Goal: Task Accomplishment & Management: Complete application form

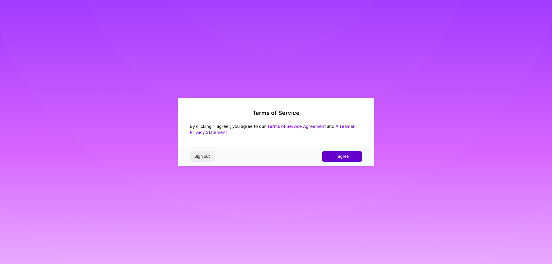
click at [342, 152] on button "I agree" at bounding box center [342, 156] width 40 height 10
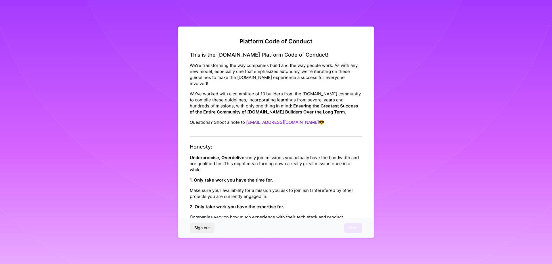
click at [305, 193] on p "Make sure your availability for a mission you ask to join isn’t interefered by …" at bounding box center [276, 194] width 173 height 12
click at [320, 188] on p "Make sure your availability for a mission you ask to join isn’t interefered by …" at bounding box center [276, 194] width 173 height 12
click at [308, 188] on p "Make sure your availability for a mission you ask to join isn’t interefered by …" at bounding box center [276, 194] width 173 height 12
click at [230, 189] on p "Make sure your availability for a mission you ask to join isn’t interefered by …" at bounding box center [276, 194] width 173 height 12
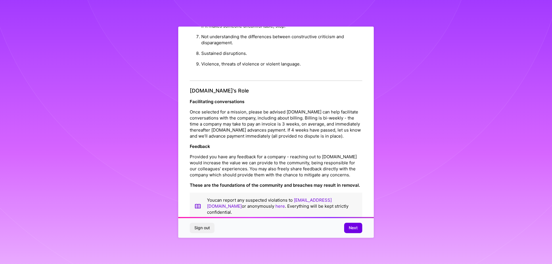
scroll to position [1, 0]
click at [353, 232] on button "Next" at bounding box center [353, 228] width 18 height 10
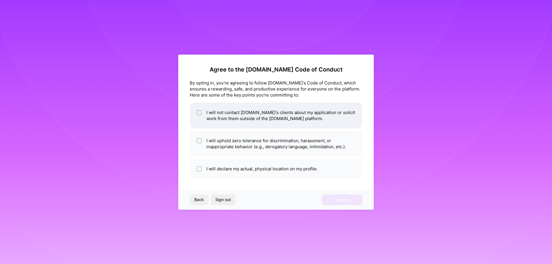
click at [221, 113] on li "I will not contact [DOMAIN_NAME]'s clients about my application or solicit work…" at bounding box center [276, 116] width 173 height 26
checkbox input "true"
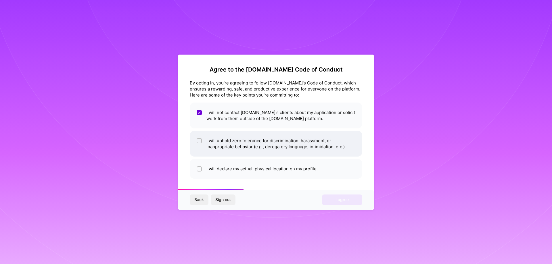
click at [219, 143] on li "I will uphold zero tolerance for discrimination, harassment, or inappropriate b…" at bounding box center [276, 144] width 173 height 26
checkbox input "true"
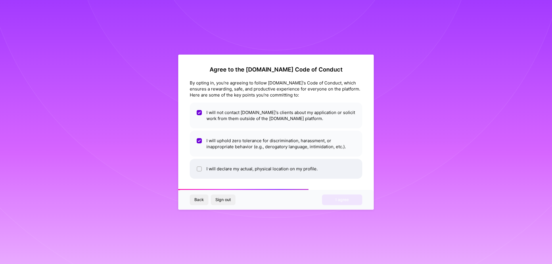
click at [239, 172] on li "I will declare my actual, physical location on my profile." at bounding box center [276, 169] width 173 height 20
checkbox input "true"
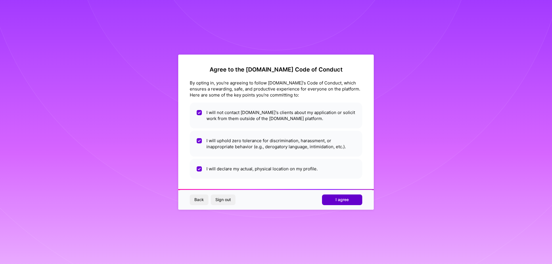
click at [342, 199] on span "I agree" at bounding box center [342, 200] width 13 height 6
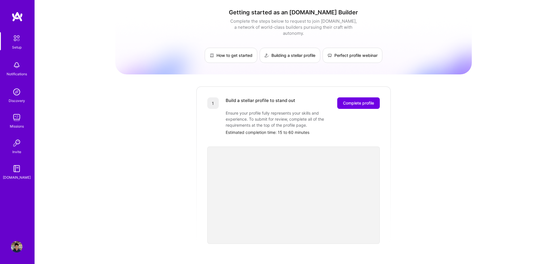
click at [407, 145] on div "Getting started as an [DOMAIN_NAME] Builder Complete the steps below to request…" at bounding box center [293, 224] width 357 height 441
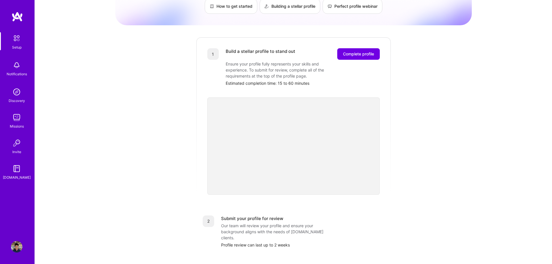
scroll to position [48, 0]
click at [17, 90] on img at bounding box center [17, 92] width 12 height 12
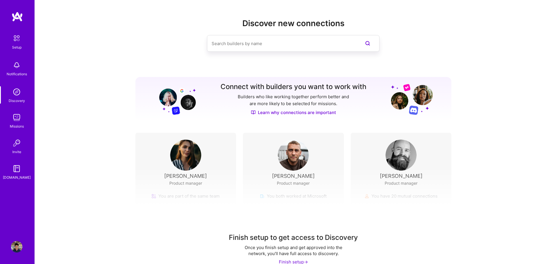
click at [293, 172] on div "Finish setup to get access to Discovery Once you finish setup and get approved …" at bounding box center [293, 221] width 517 height 107
click at [300, 152] on img at bounding box center [293, 155] width 31 height 31
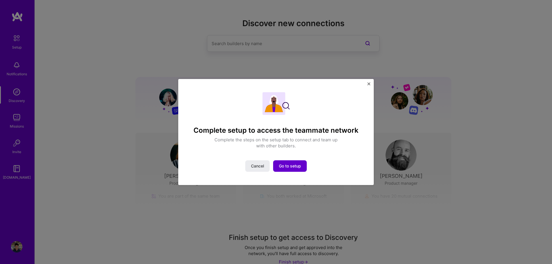
click at [293, 169] on span "Go to setup" at bounding box center [290, 166] width 22 height 6
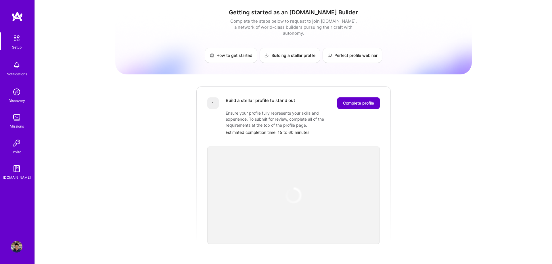
click at [358, 100] on span "Complete profile" at bounding box center [358, 103] width 31 height 6
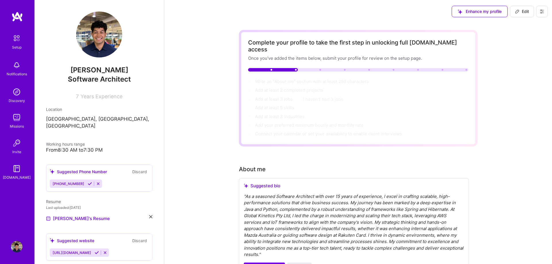
click at [95, 98] on span "Years Experience" at bounding box center [102, 96] width 42 height 6
click at [84, 98] on span "Years Experience" at bounding box center [102, 96] width 42 height 6
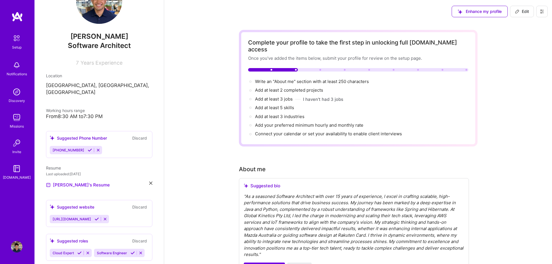
scroll to position [58, 0]
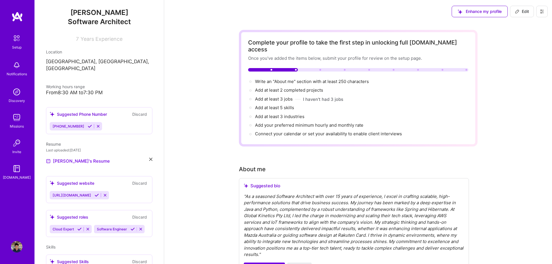
click at [88, 124] on icon at bounding box center [90, 126] width 4 height 4
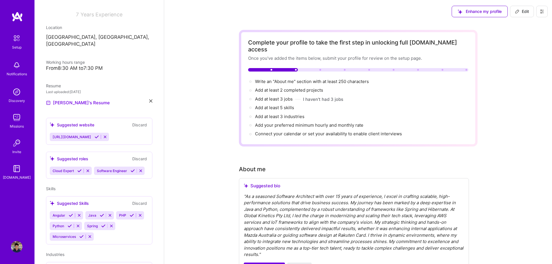
scroll to position [93, 0]
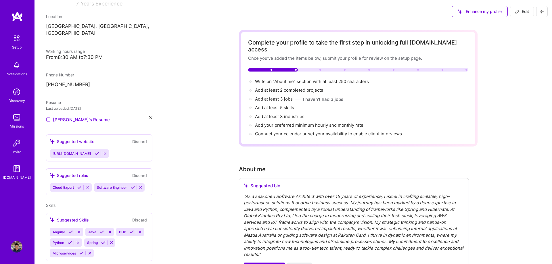
click at [99, 152] on icon at bounding box center [97, 154] width 4 height 4
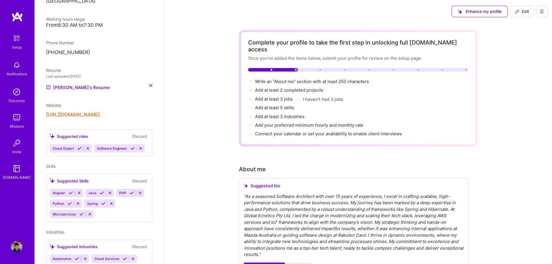
scroll to position [125, 0]
click at [78, 150] on button at bounding box center [80, 148] width 8 height 5
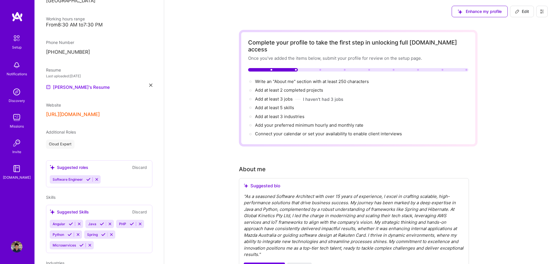
click at [87, 150] on div "[PERSON_NAME] Software Architect 7 Years Experience Location [GEOGRAPHIC_DATA],…" at bounding box center [99, 132] width 129 height 264
click at [89, 180] on icon at bounding box center [88, 179] width 4 height 4
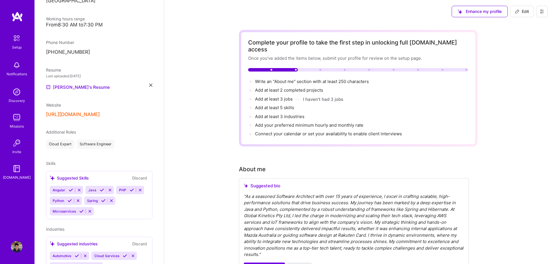
click at [71, 190] on icon at bounding box center [71, 190] width 4 height 4
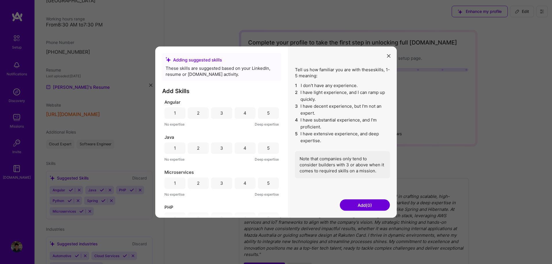
click at [244, 115] on div "4" at bounding box center [245, 113] width 21 height 12
click at [268, 148] on div "5" at bounding box center [268, 148] width 3 height 6
click at [263, 182] on div "5" at bounding box center [268, 183] width 21 height 12
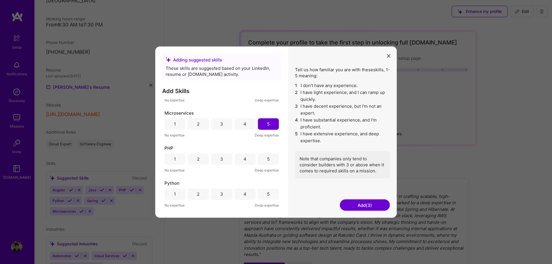
scroll to position [63, 0]
click at [244, 156] on div "4" at bounding box center [245, 155] width 3 height 6
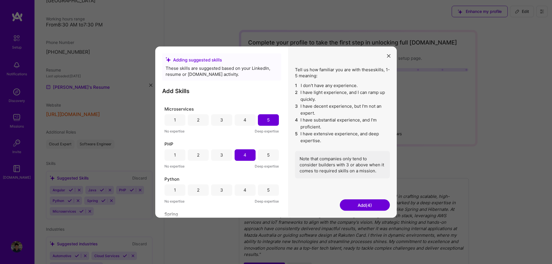
scroll to position [85, 0]
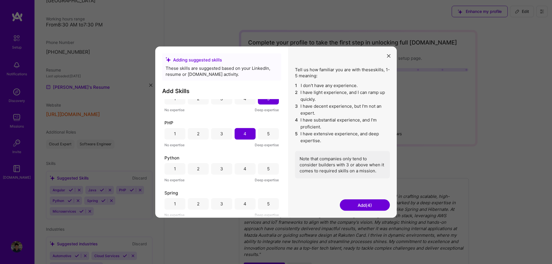
click at [245, 169] on div "4" at bounding box center [245, 169] width 3 height 6
click at [261, 206] on div "5" at bounding box center [268, 204] width 21 height 12
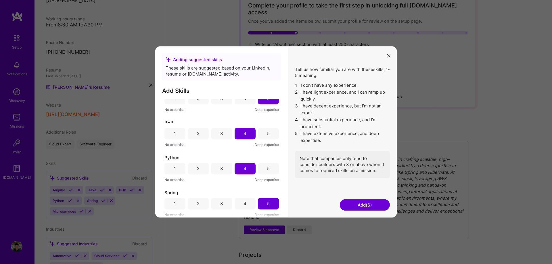
scroll to position [47, 0]
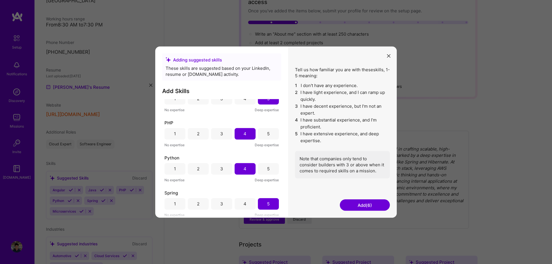
click at [370, 208] on button "Add (6)" at bounding box center [365, 206] width 50 height 12
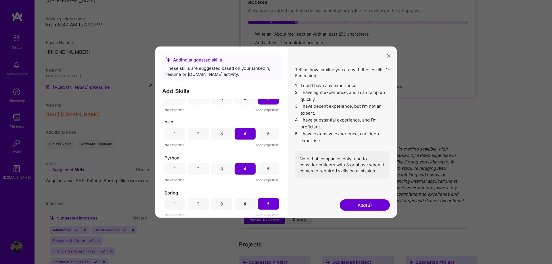
scroll to position [109, 0]
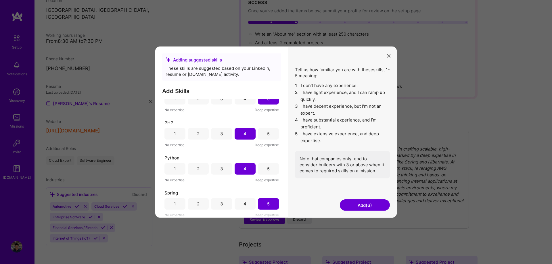
click at [358, 205] on button "Add (6)" at bounding box center [365, 206] width 50 height 12
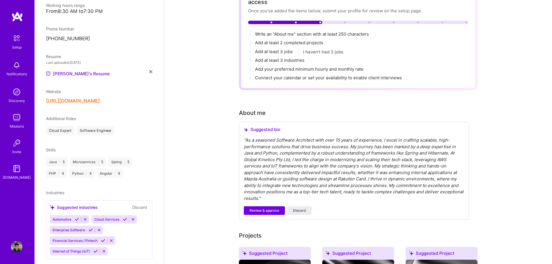
scroll to position [152, 0]
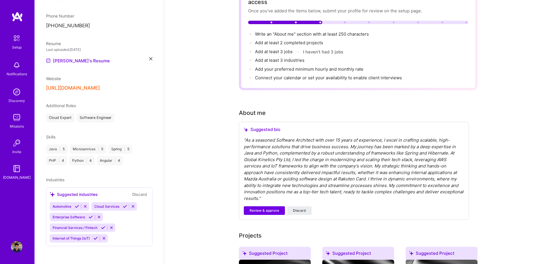
click at [76, 206] on icon at bounding box center [77, 206] width 4 height 4
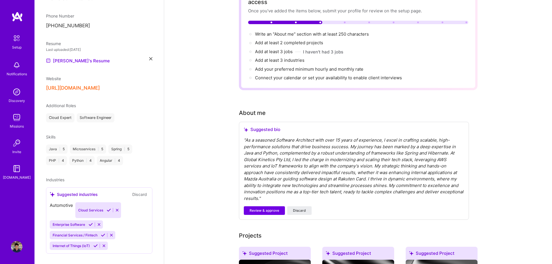
scroll to position [141, 0]
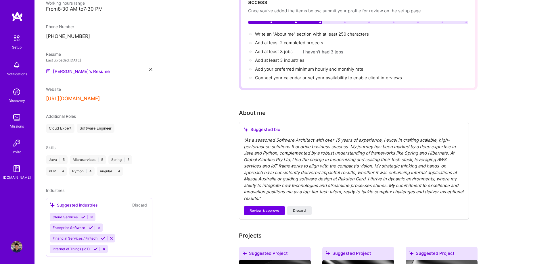
click at [81, 215] on icon at bounding box center [83, 217] width 4 height 4
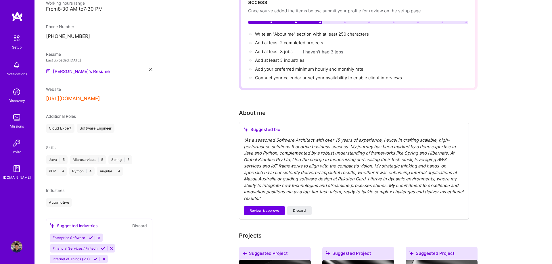
click at [88, 237] on button at bounding box center [91, 238] width 8 height 5
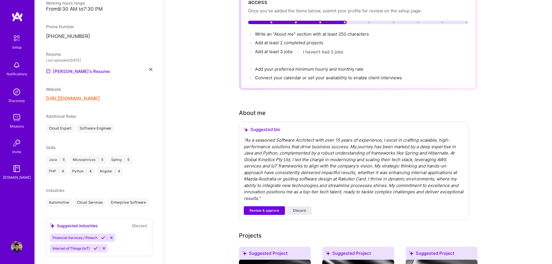
click at [101, 238] on icon at bounding box center [103, 238] width 4 height 4
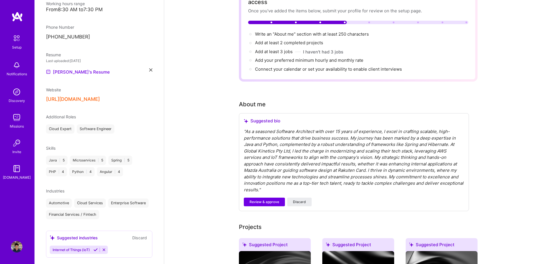
click at [95, 251] on icon at bounding box center [95, 250] width 4 height 4
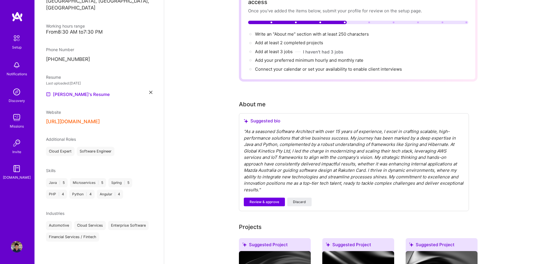
scroll to position [78, 0]
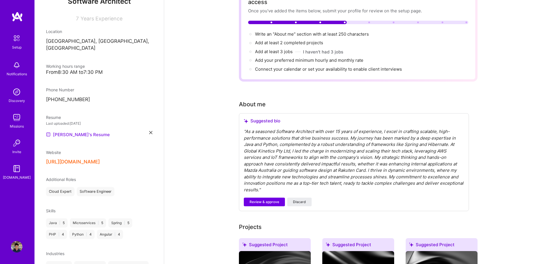
click at [72, 131] on link "[PERSON_NAME]'s Resume" at bounding box center [78, 134] width 64 height 7
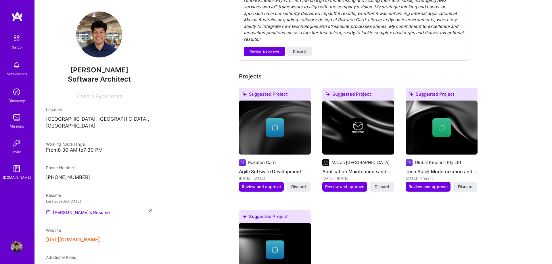
scroll to position [203, 0]
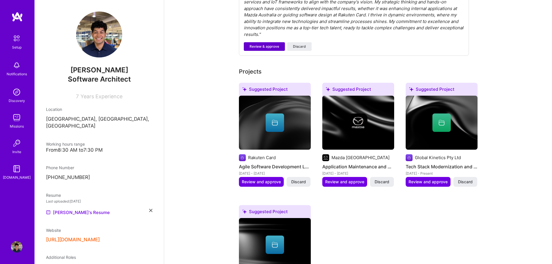
click at [261, 44] on span "Review & approve" at bounding box center [265, 46] width 30 height 5
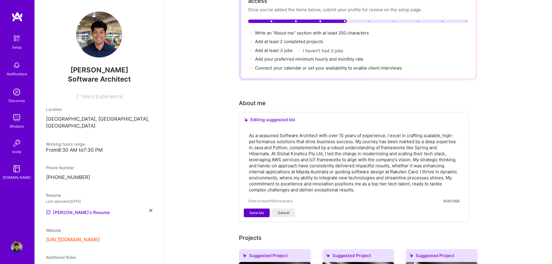
click at [255, 211] on span "Save bio" at bounding box center [257, 213] width 14 height 5
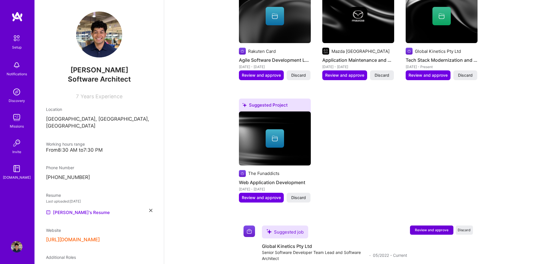
scroll to position [260, 0]
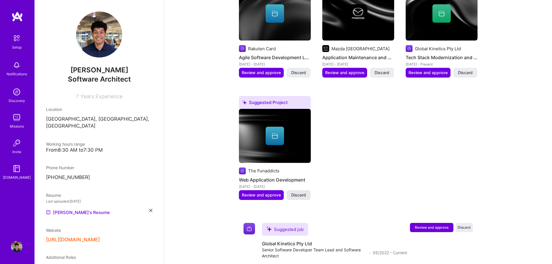
click at [296, 192] on button "Discard" at bounding box center [299, 195] width 24 height 10
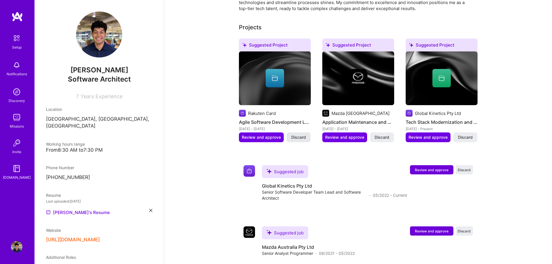
scroll to position [185, 0]
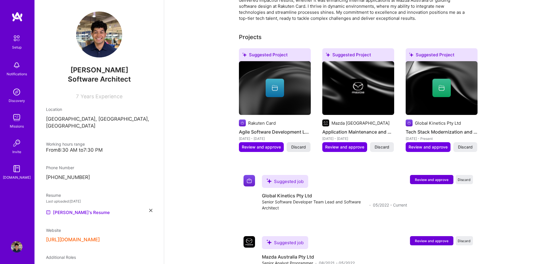
click at [297, 144] on span "Discard" at bounding box center [298, 147] width 15 height 6
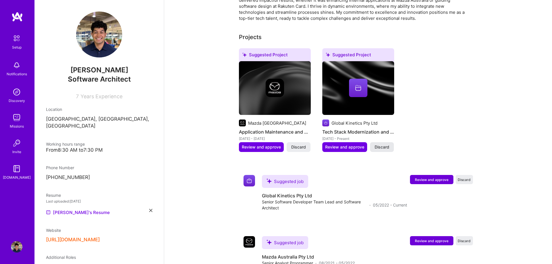
click at [383, 144] on span "Discard" at bounding box center [382, 147] width 15 height 6
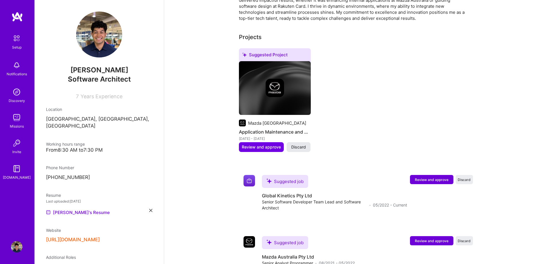
click at [296, 144] on span "Discard" at bounding box center [298, 147] width 15 height 6
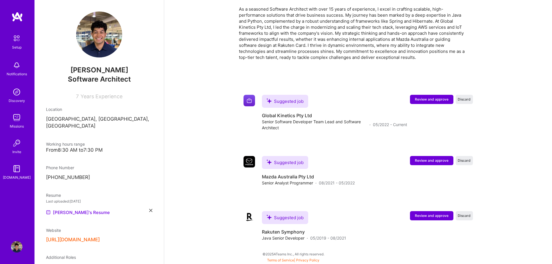
scroll to position [139, 0]
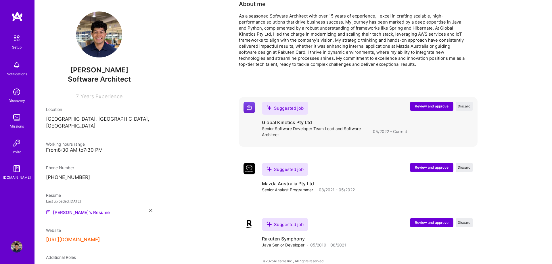
click at [434, 103] on button "Review and approve" at bounding box center [431, 106] width 43 height 9
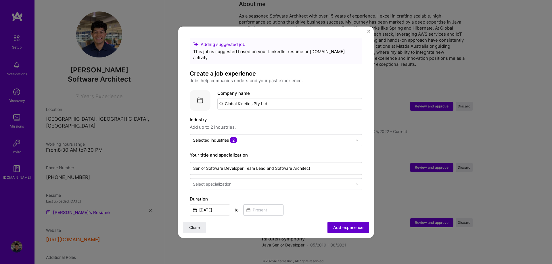
click at [343, 230] on span "Add experience" at bounding box center [348, 228] width 30 height 6
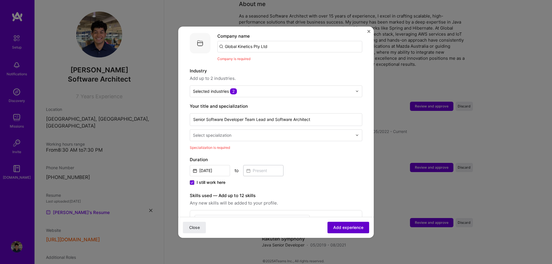
scroll to position [58, 0]
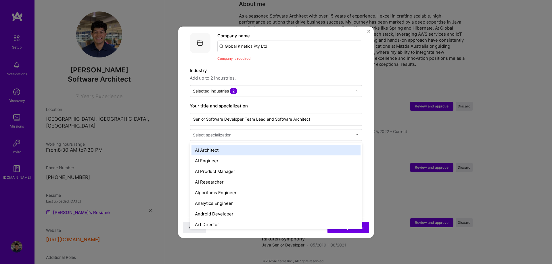
click at [350, 132] on input "text" at bounding box center [273, 135] width 161 height 6
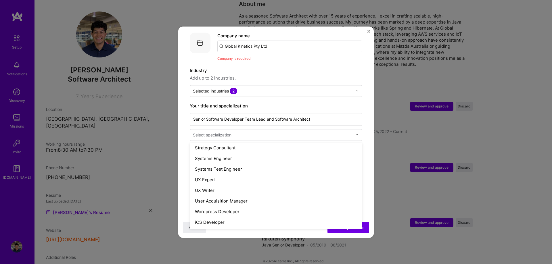
scroll to position [594, 0]
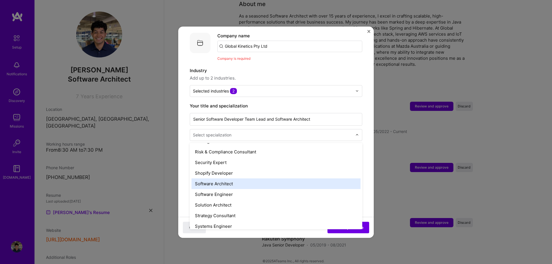
click at [233, 179] on div "Software Architect" at bounding box center [276, 184] width 169 height 11
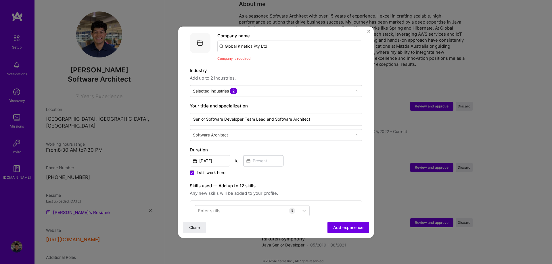
click at [325, 155] on div "[DATE] to" at bounding box center [276, 160] width 173 height 12
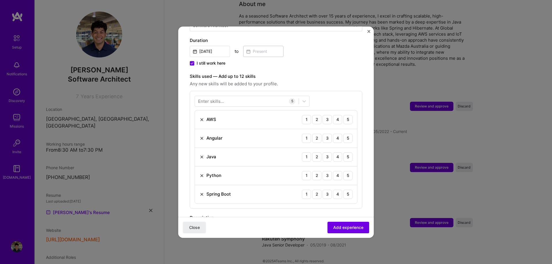
scroll to position [177, 0]
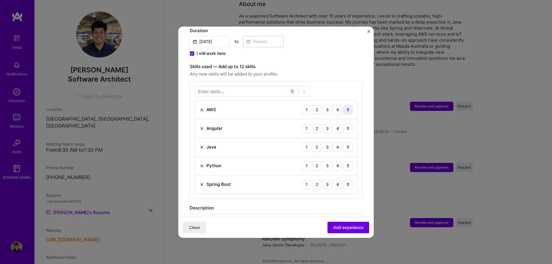
click at [347, 106] on div "5" at bounding box center [347, 109] width 9 height 9
click at [341, 124] on div "4" at bounding box center [337, 128] width 9 height 9
click at [350, 143] on div "5" at bounding box center [347, 147] width 9 height 9
click at [345, 161] on div "5" at bounding box center [347, 165] width 9 height 9
click at [347, 180] on div "5" at bounding box center [347, 184] width 9 height 9
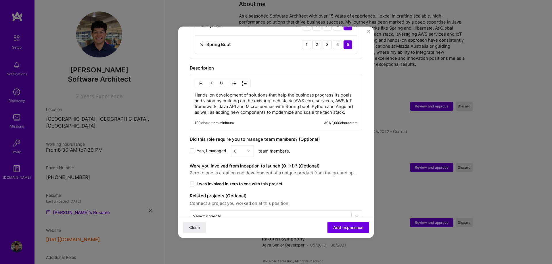
scroll to position [328, 0]
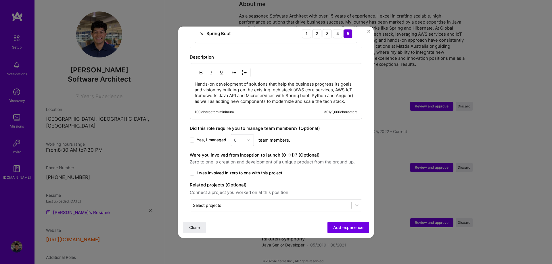
click at [190, 137] on label "Yes, I managed" at bounding box center [208, 140] width 37 height 6
click at [0, 0] on input "Yes, I managed" at bounding box center [0, 0] width 0 height 0
click at [246, 135] on div "0" at bounding box center [239, 140] width 16 height 11
click at [243, 225] on div "8" at bounding box center [243, 230] width 20 height 11
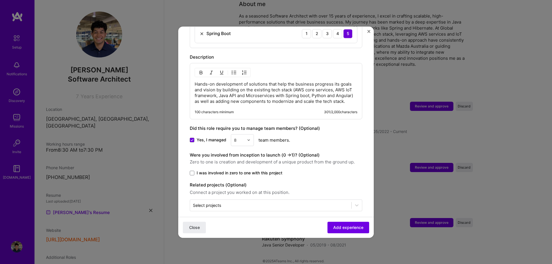
click at [227, 170] on span "I was involved in zero to one with this project" at bounding box center [240, 173] width 86 height 6
click at [0, 0] on input "I was involved in zero to one with this project" at bounding box center [0, 0] width 0 height 0
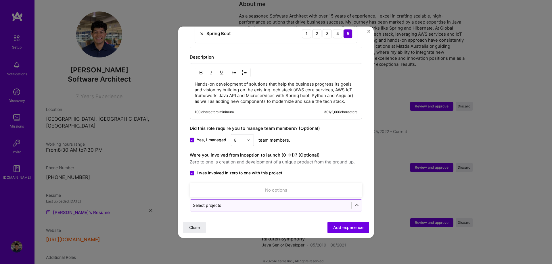
click at [332, 202] on input "text" at bounding box center [271, 205] width 156 height 6
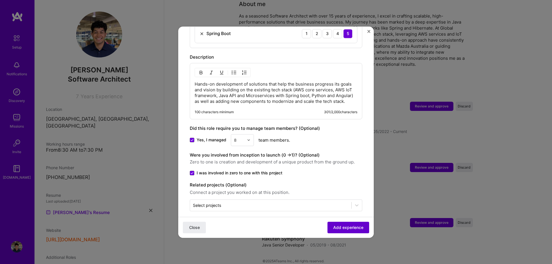
click at [342, 227] on span "Add experience" at bounding box center [348, 228] width 30 height 6
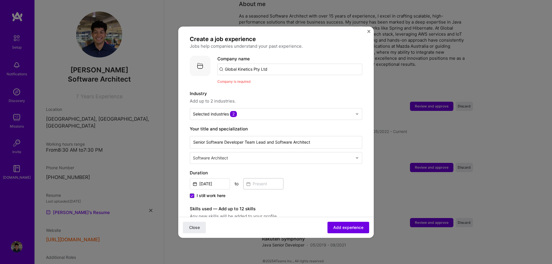
scroll to position [0, 0]
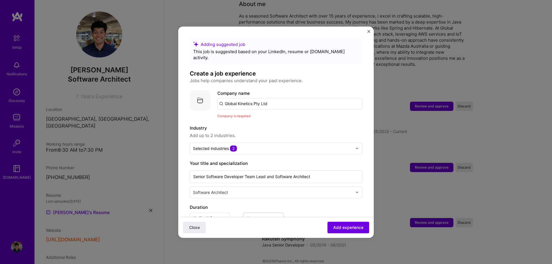
click at [272, 98] on input "Global Kinetics Pty Ltd" at bounding box center [289, 104] width 145 height 12
type input "Global Kinetics Pty Ltd"
click at [292, 115] on div "Global Kinetics Pty Ltd" at bounding box center [276, 120] width 52 height 10
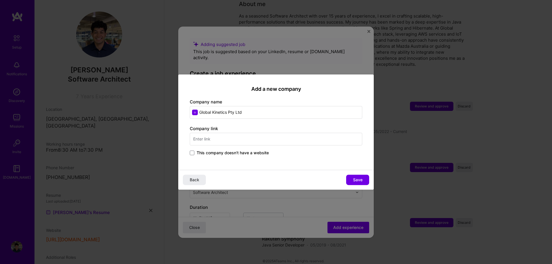
click at [240, 139] on input "text" at bounding box center [276, 139] width 173 height 13
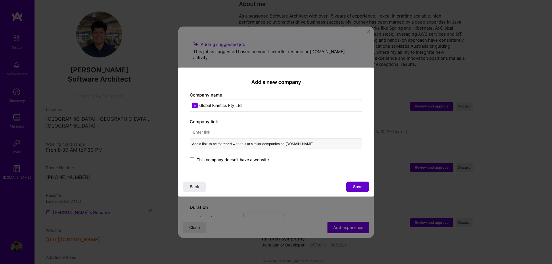
click at [356, 186] on span "Save" at bounding box center [357, 187] width 9 height 6
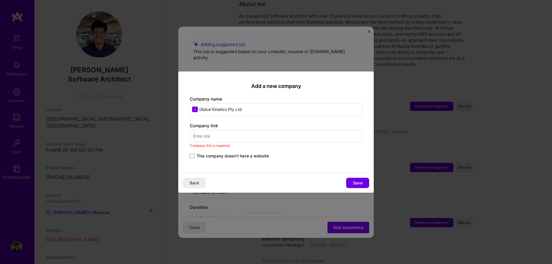
paste input "[URL][DOMAIN_NAME]"
click at [280, 138] on input "text" at bounding box center [276, 136] width 173 height 13
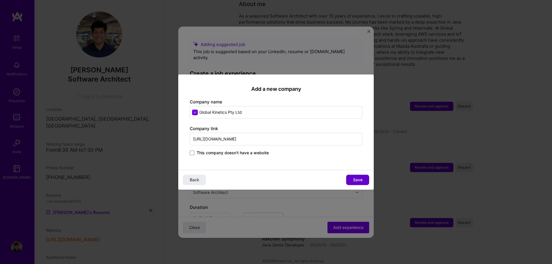
type input "[URL][DOMAIN_NAME]"
click at [353, 178] on button "Save" at bounding box center [357, 180] width 23 height 10
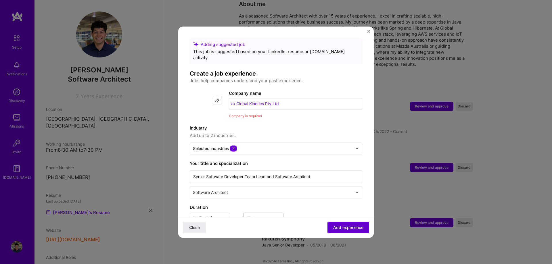
click at [346, 228] on span "Add experience" at bounding box center [348, 228] width 30 height 6
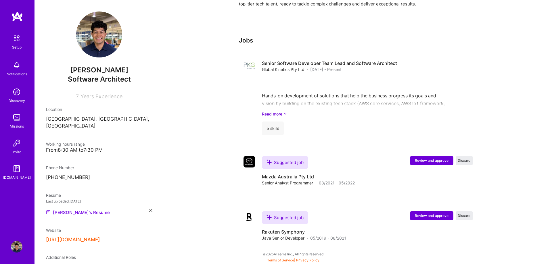
scroll to position [193, 0]
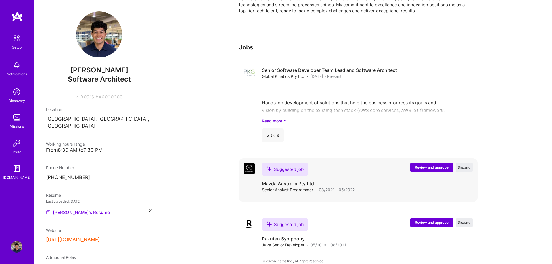
click at [429, 165] on span "Review and approve" at bounding box center [432, 167] width 34 height 5
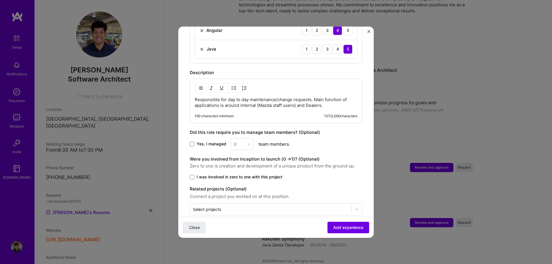
scroll to position [252, 0]
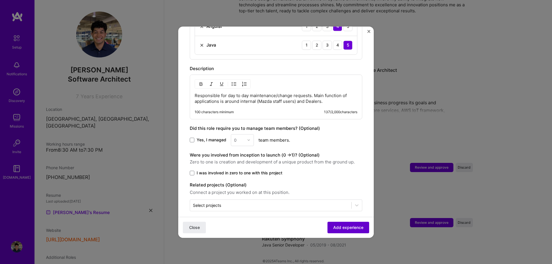
click at [349, 227] on span "Add experience" at bounding box center [348, 228] width 30 height 6
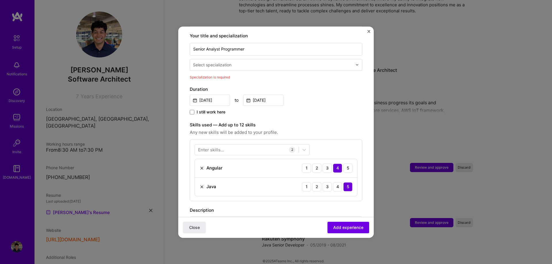
scroll to position [92, 0]
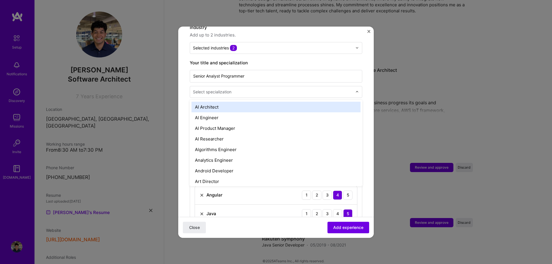
click at [353, 89] on input "text" at bounding box center [273, 92] width 161 height 6
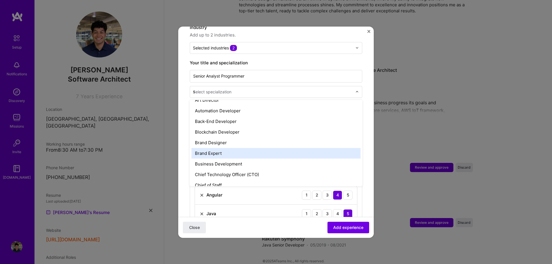
scroll to position [0, 0]
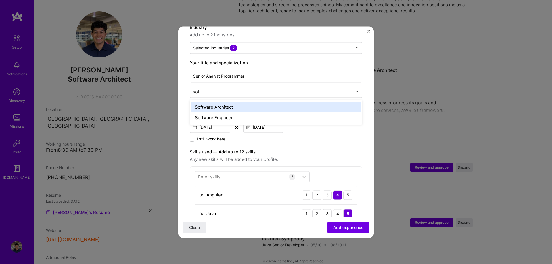
type input "soft"
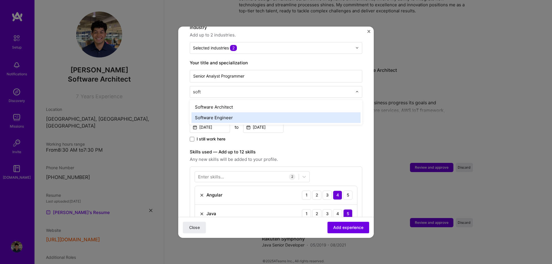
click at [237, 112] on div "Software Engineer" at bounding box center [276, 117] width 169 height 11
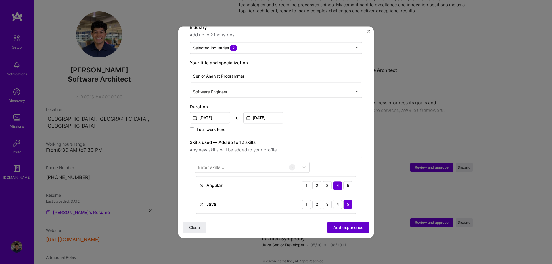
click at [348, 229] on span "Add experience" at bounding box center [348, 228] width 30 height 6
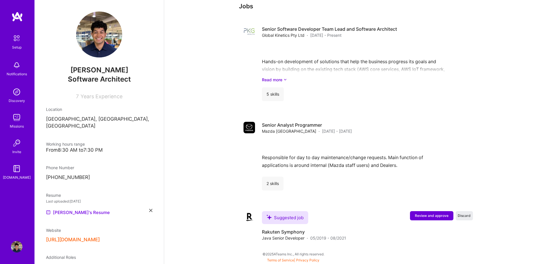
scroll to position [227, 0]
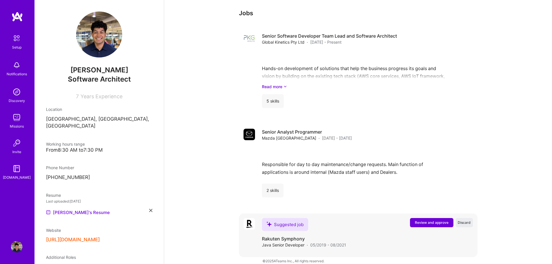
click at [433, 218] on button "Review and approve" at bounding box center [431, 222] width 43 height 9
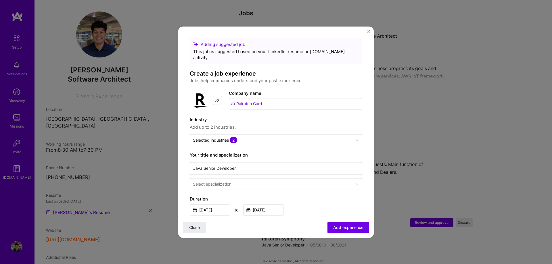
click at [283, 181] on input "text" at bounding box center [273, 184] width 161 height 6
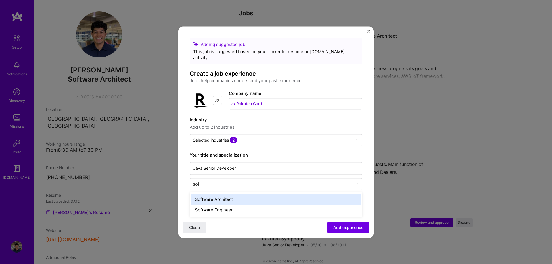
type input "soft"
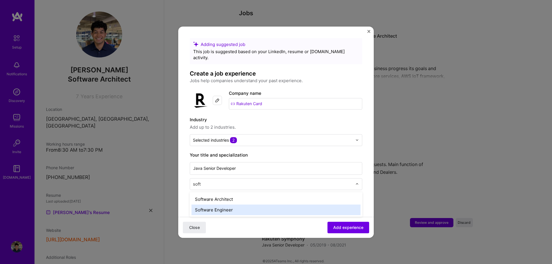
click at [257, 207] on div "Software Engineer" at bounding box center [276, 210] width 169 height 11
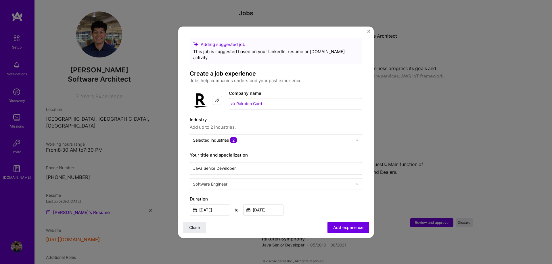
click at [306, 187] on div "Adding suggested job This job is suggested based on your LinkedIn, resume or [D…" at bounding box center [276, 260] width 173 height 444
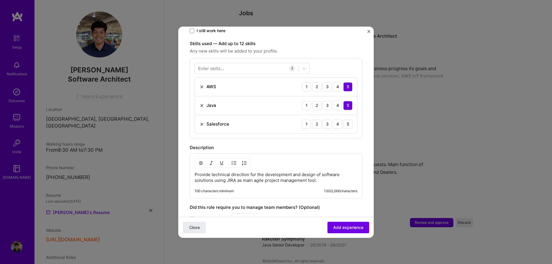
scroll to position [192, 0]
click at [338, 119] on div "4" at bounding box center [337, 123] width 9 height 9
click at [343, 229] on span "Add experience" at bounding box center [348, 228] width 30 height 6
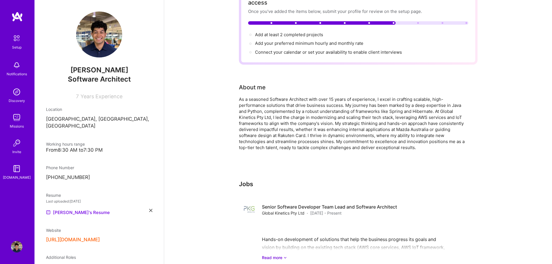
scroll to position [0, 0]
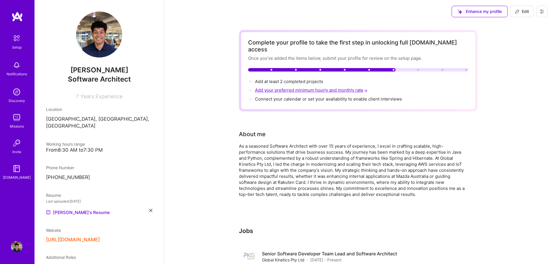
click at [301, 87] on span "Add your preferred minimum hourly and monthly rate →" at bounding box center [312, 89] width 114 height 5
select select "AU"
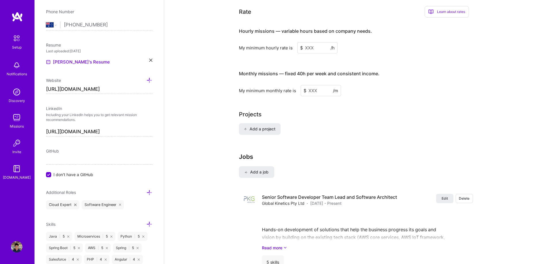
scroll to position [367, 0]
click at [321, 43] on input at bounding box center [317, 47] width 40 height 11
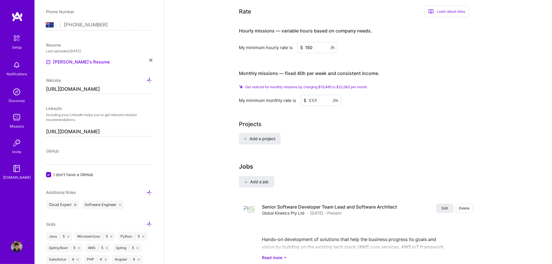
type input "150"
click at [292, 85] on span "Get noticed for monthly missions by charging $19,485 to $22,083 per month." at bounding box center [306, 87] width 123 height 4
click at [315, 96] on input at bounding box center [321, 100] width 40 height 11
click at [312, 97] on input at bounding box center [321, 100] width 40 height 11
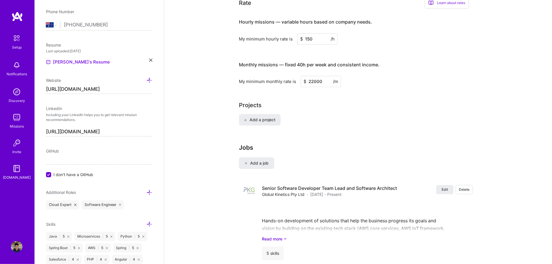
type input "22000"
click at [347, 127] on div "Complete your profile to take the first step in unlocking full [DOMAIN_NAME] ac…" at bounding box center [358, 53] width 239 height 781
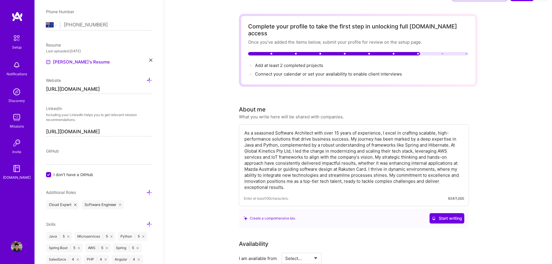
scroll to position [0, 0]
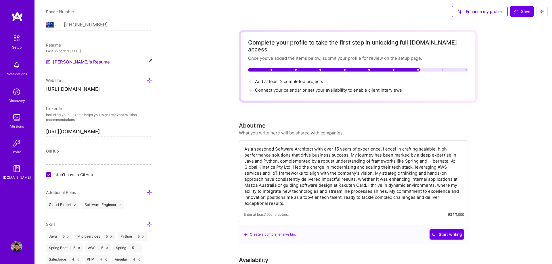
click at [333, 169] on textarea "As a seasoned Software Architect with over 15 years of experience, I excel in c…" at bounding box center [354, 177] width 220 height 62
click at [293, 87] on span "Connect your calendar or set your availability to enable client interviews →" at bounding box center [331, 89] width 152 height 5
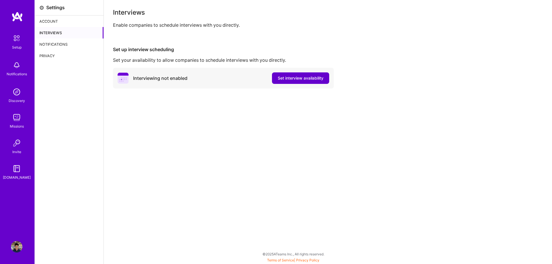
click at [289, 82] on button "Set interview availability" at bounding box center [300, 78] width 57 height 12
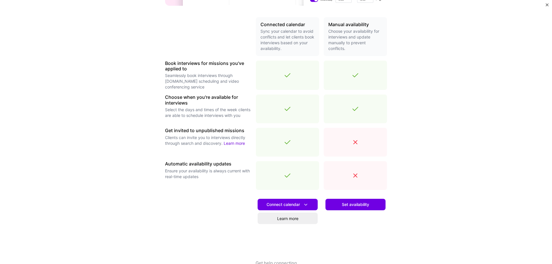
scroll to position [129, 0]
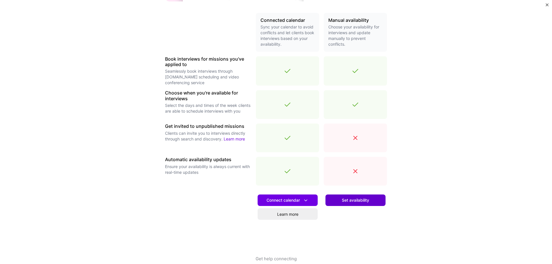
click at [340, 201] on button "Set availability" at bounding box center [356, 201] width 60 height 12
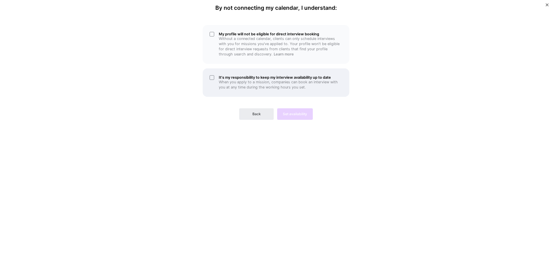
click at [243, 81] on p "When you apply to a mission, companies can book an interview with you at any ti…" at bounding box center [281, 85] width 124 height 10
click at [234, 37] on p "Without a connected calendar, clients can only schedule interviews with you for…" at bounding box center [281, 46] width 124 height 21
click at [289, 110] on button "Set availability" at bounding box center [295, 114] width 36 height 12
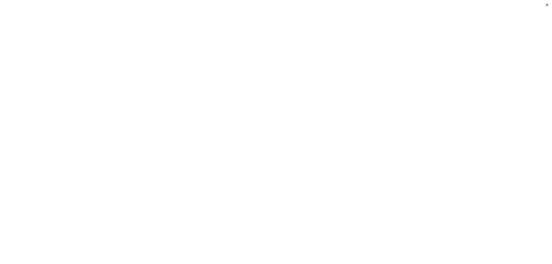
scroll to position [38, 0]
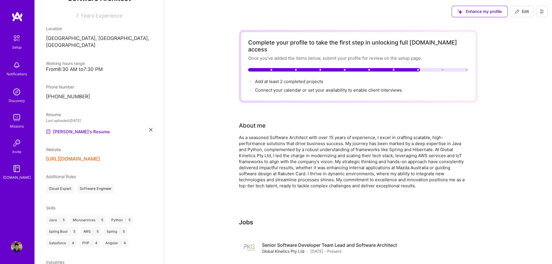
scroll to position [81, 0]
click at [20, 49] on div "Setup" at bounding box center [16, 47] width 9 height 6
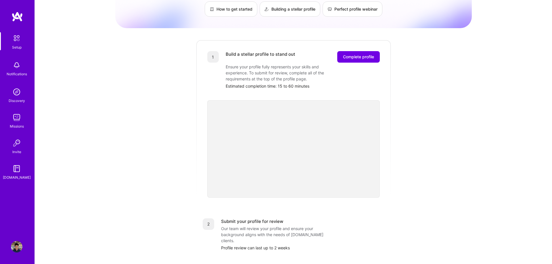
scroll to position [13, 0]
